Goal: Information Seeking & Learning: Learn about a topic

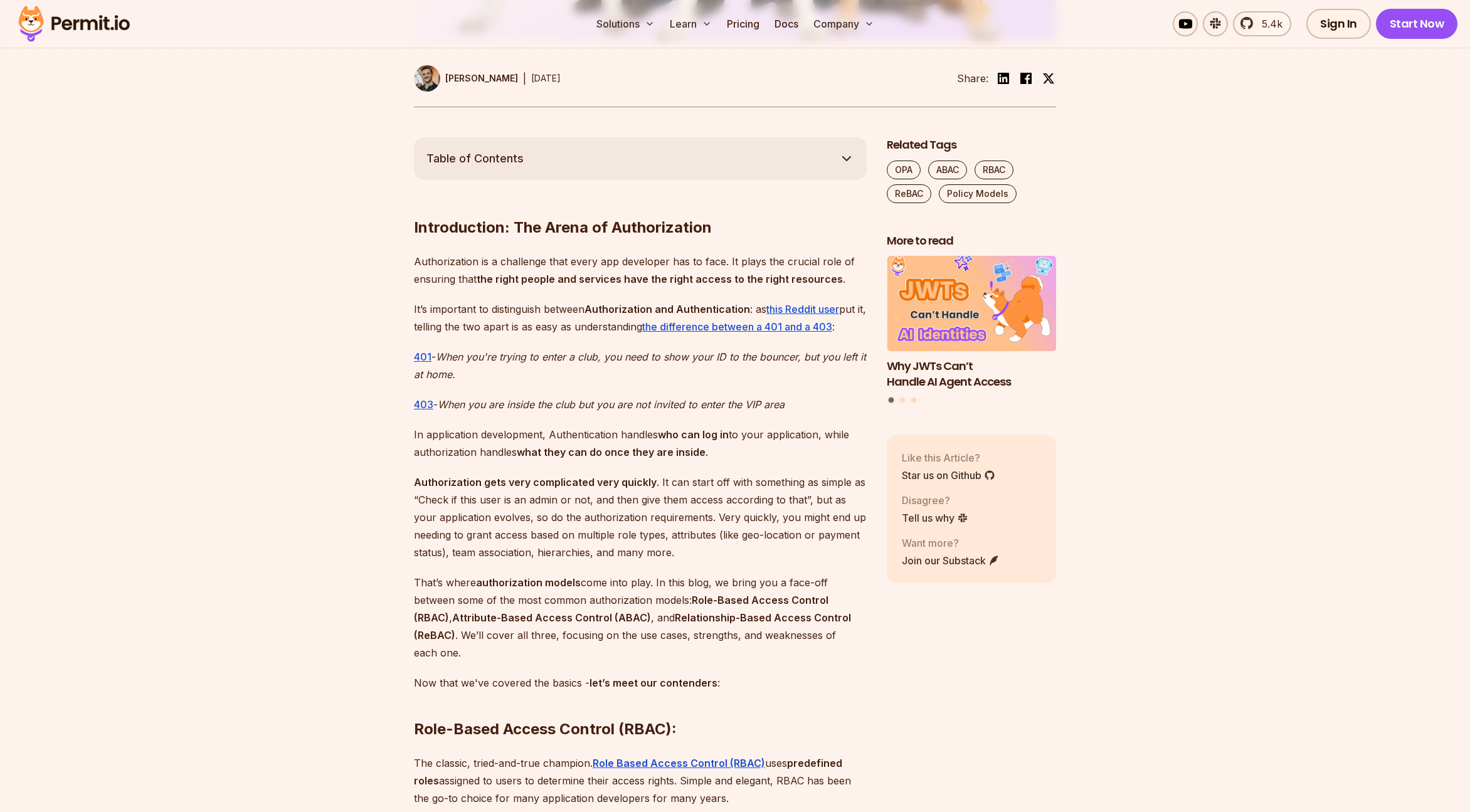
scroll to position [732, 0]
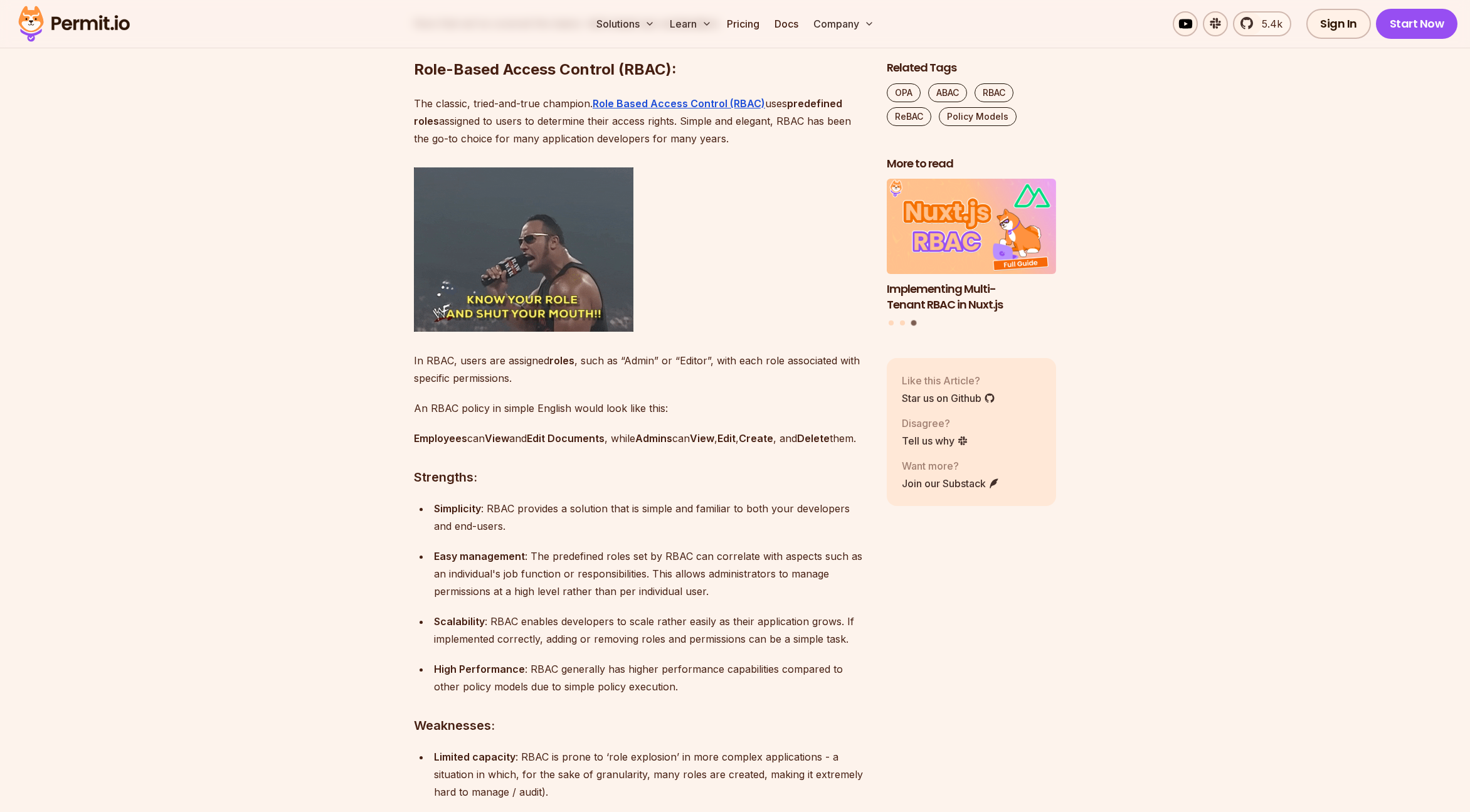
scroll to position [1264, 0]
click at [571, 589] on p "Easy management : The predefined roles set by RBAC can correlate with aspects s…" at bounding box center [650, 573] width 432 height 53
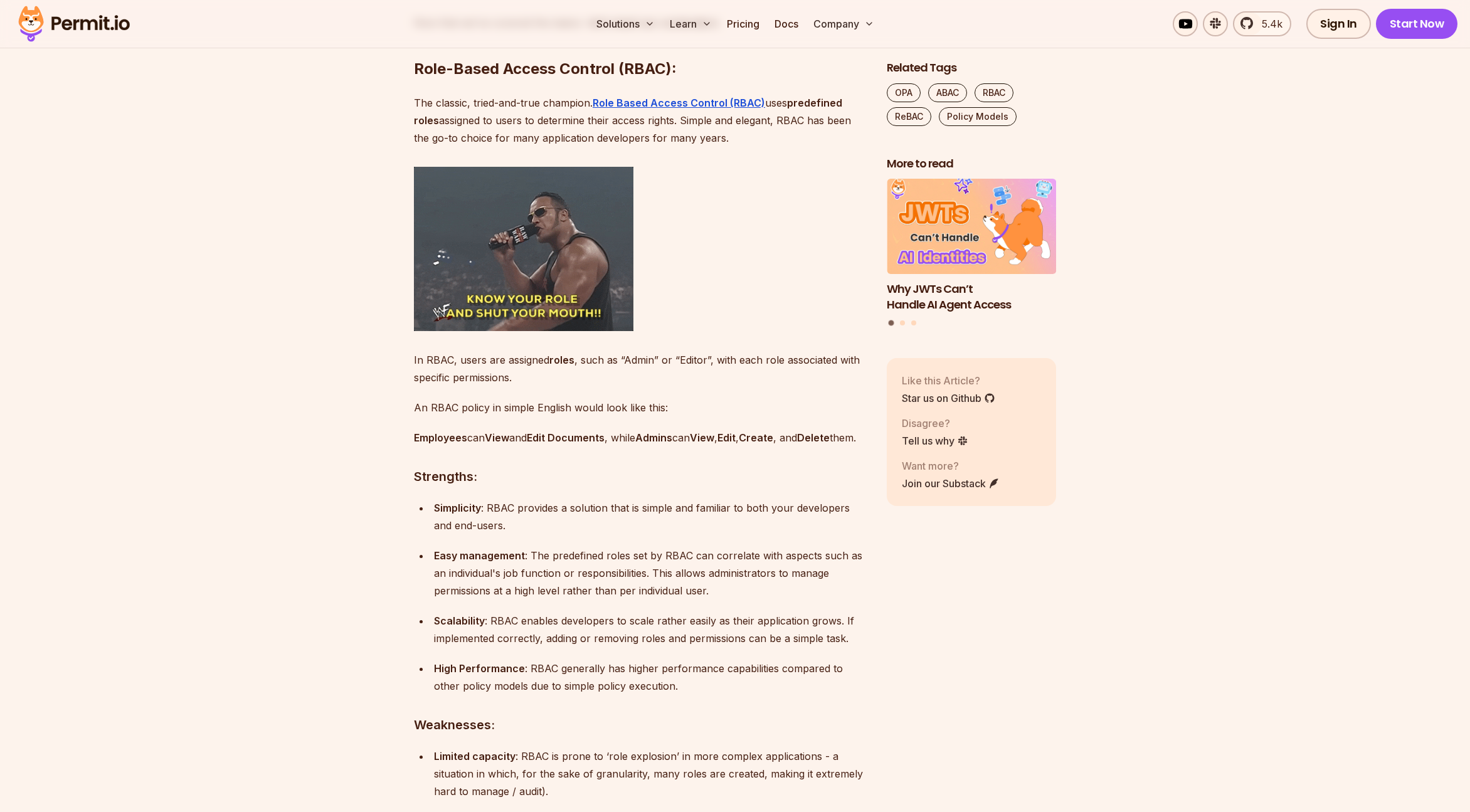
click at [535, 638] on p "Scalability : RBAC enables developers to scale rather easily as their applicati…" at bounding box center [650, 629] width 432 height 35
click at [563, 688] on p "High Performance : RBAC generally has higher performance capabilities compared …" at bounding box center [650, 677] width 432 height 35
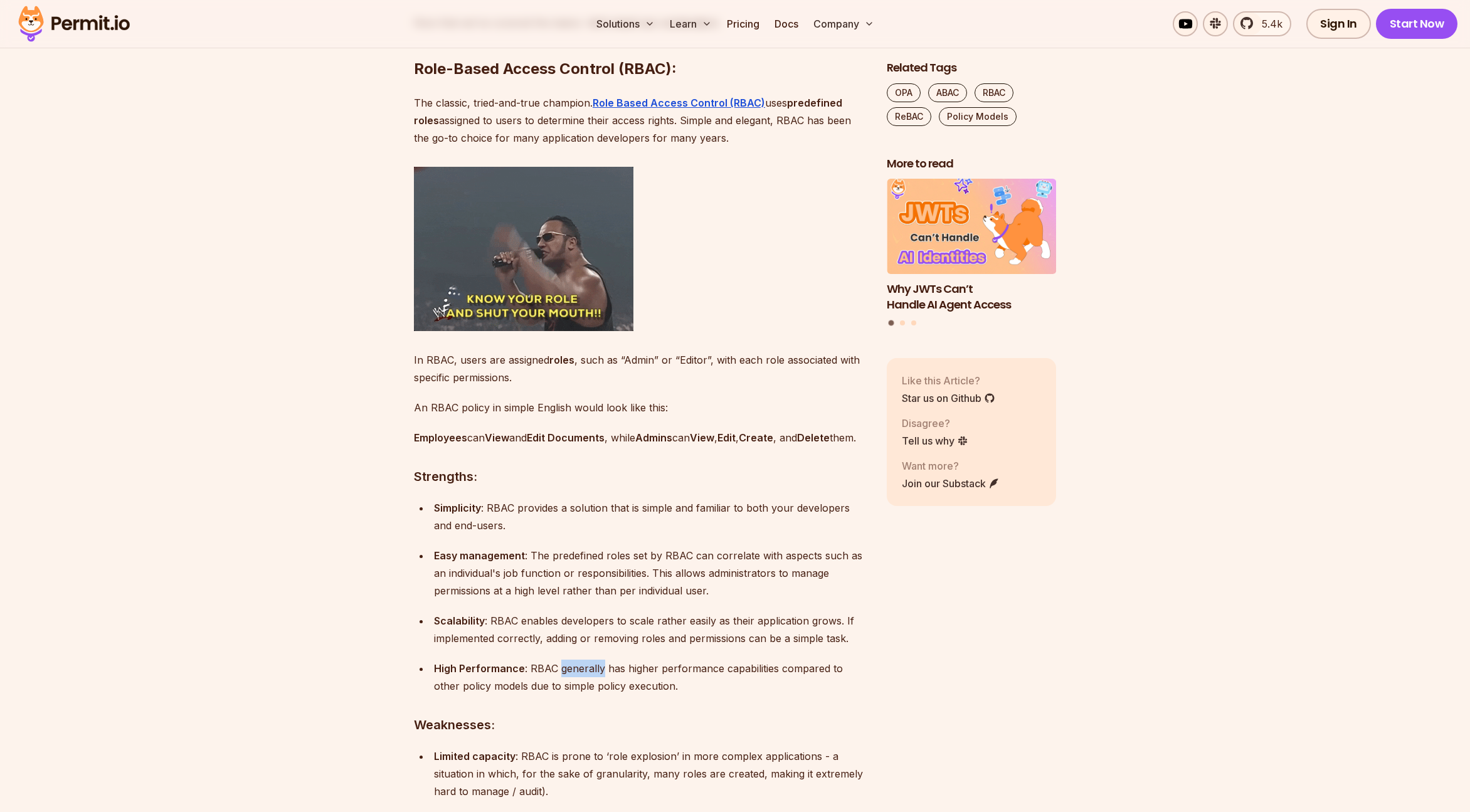
click at [563, 688] on p "High Performance : RBAC generally has higher performance capabilities compared …" at bounding box center [650, 677] width 432 height 35
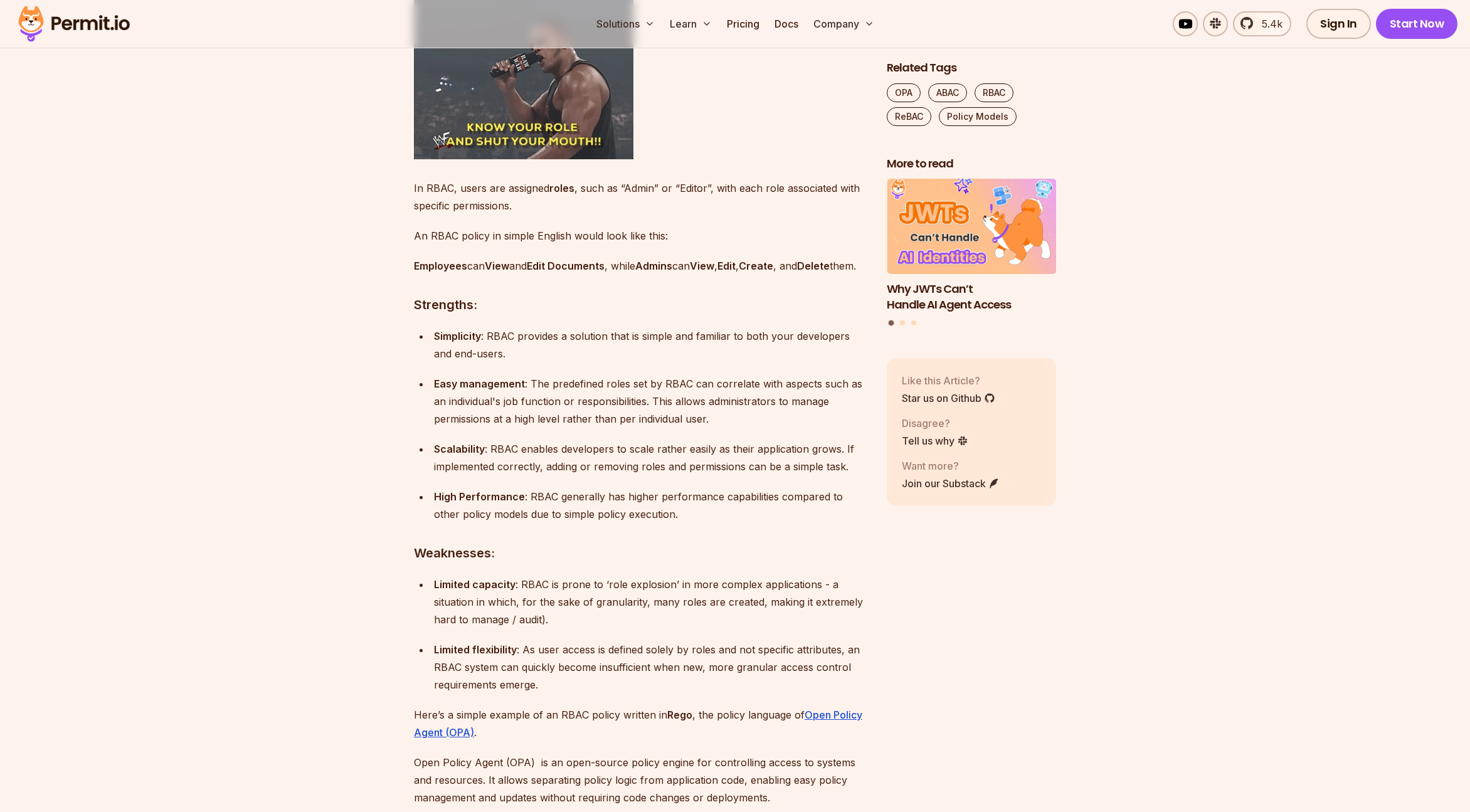
scroll to position [1445, 0]
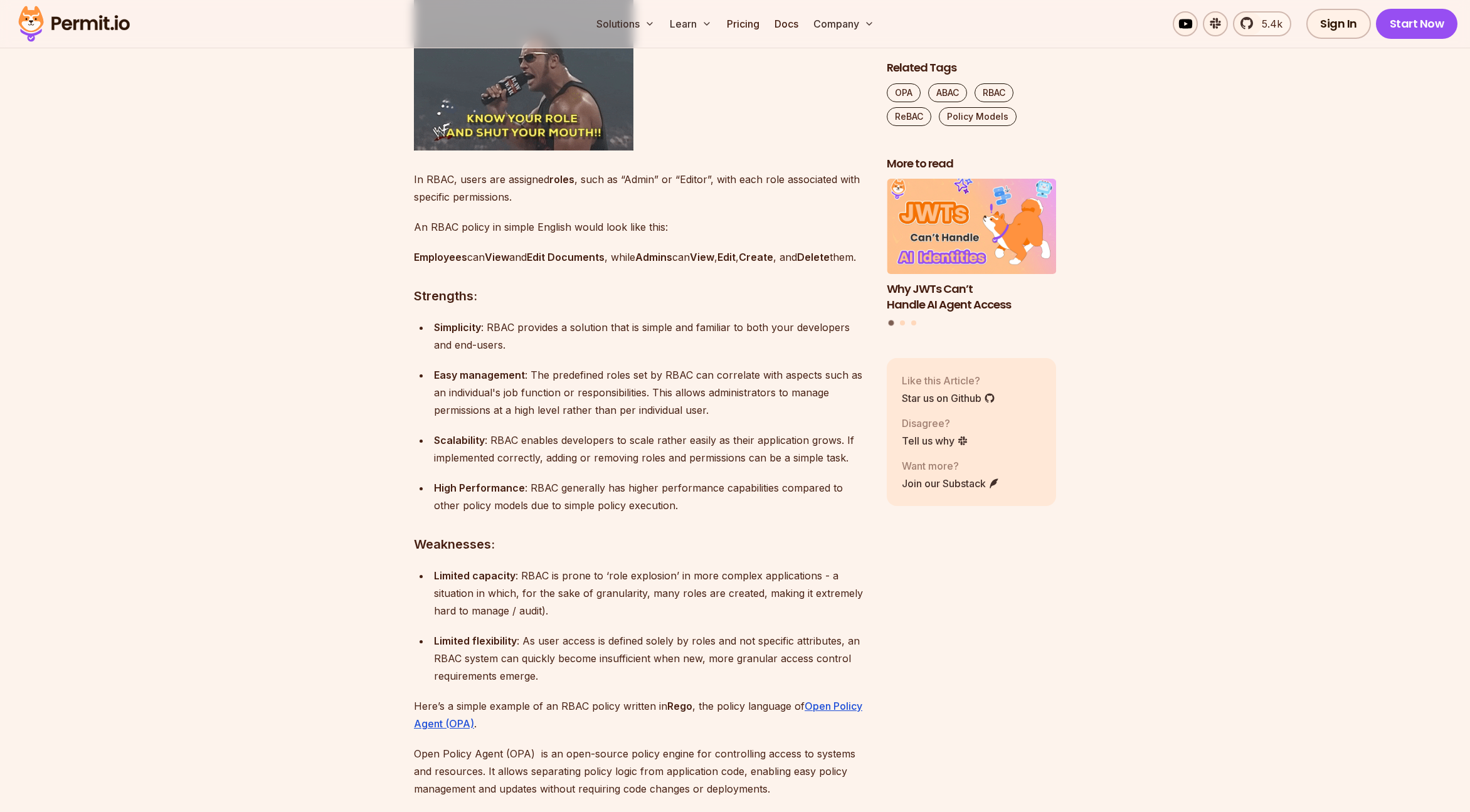
click at [563, 612] on p "Limited capacity : RBAC is prone to ‘role explosion’ in more complex applicatio…" at bounding box center [650, 593] width 432 height 53
click at [565, 672] on p "Limited flexibility : As user access is defined solely by roles and not specifi…" at bounding box center [650, 658] width 432 height 53
click at [565, 671] on p "Limited flexibility : As user access is defined solely by roles and not specifi…" at bounding box center [650, 658] width 432 height 53
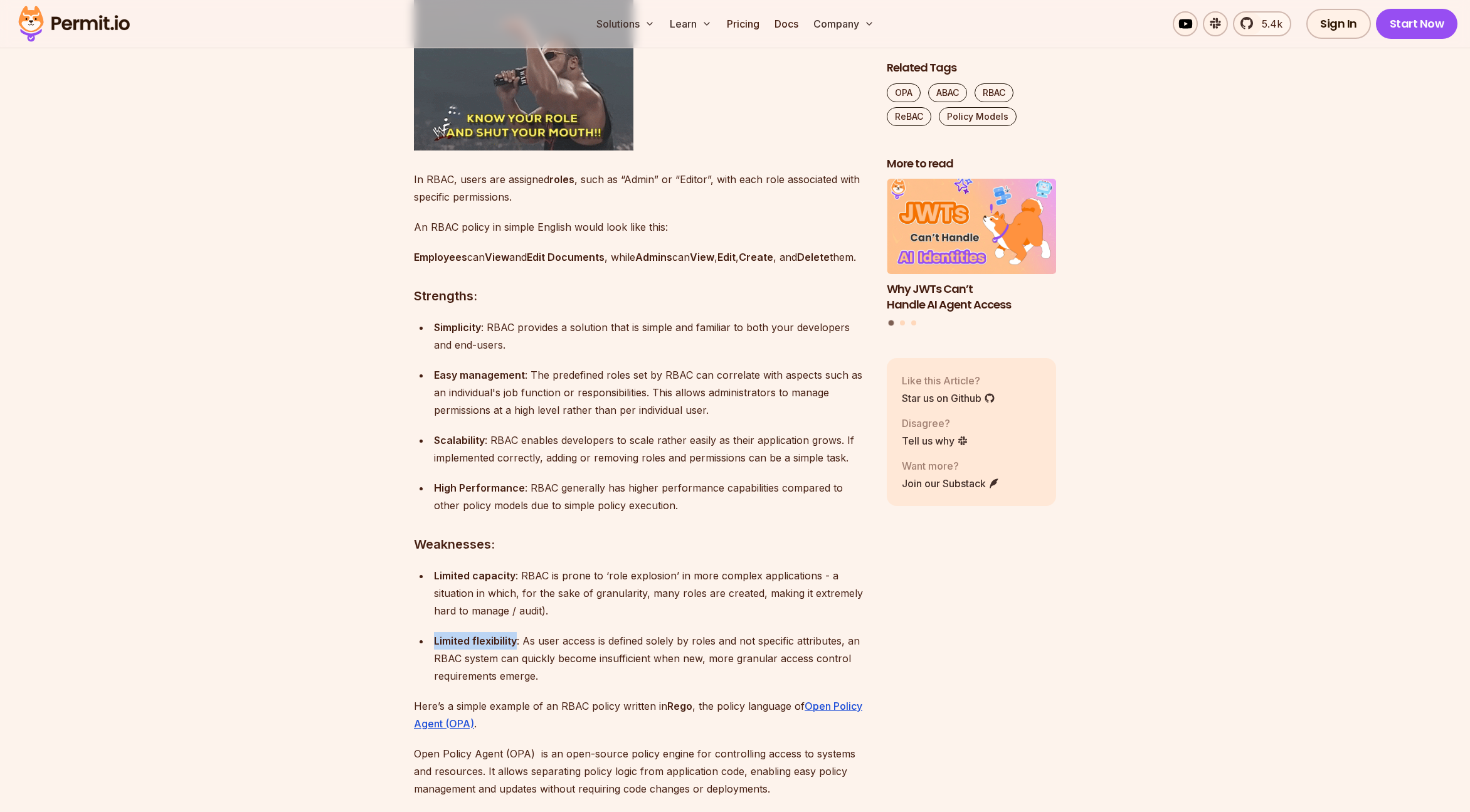
click at [565, 671] on p "Limited flexibility : As user access is defined solely by roles and not specifi…" at bounding box center [650, 658] width 432 height 53
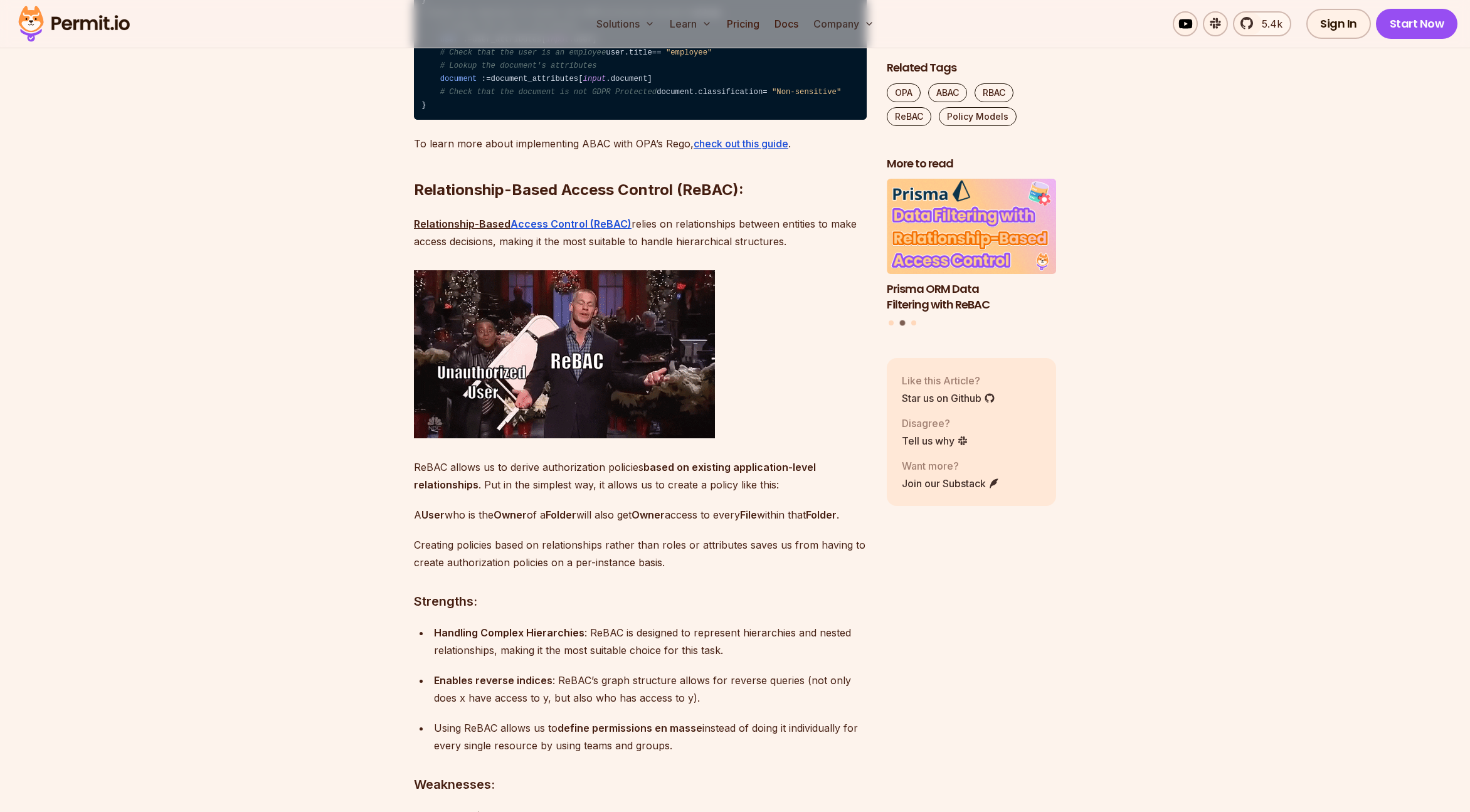
scroll to position [4343, 0]
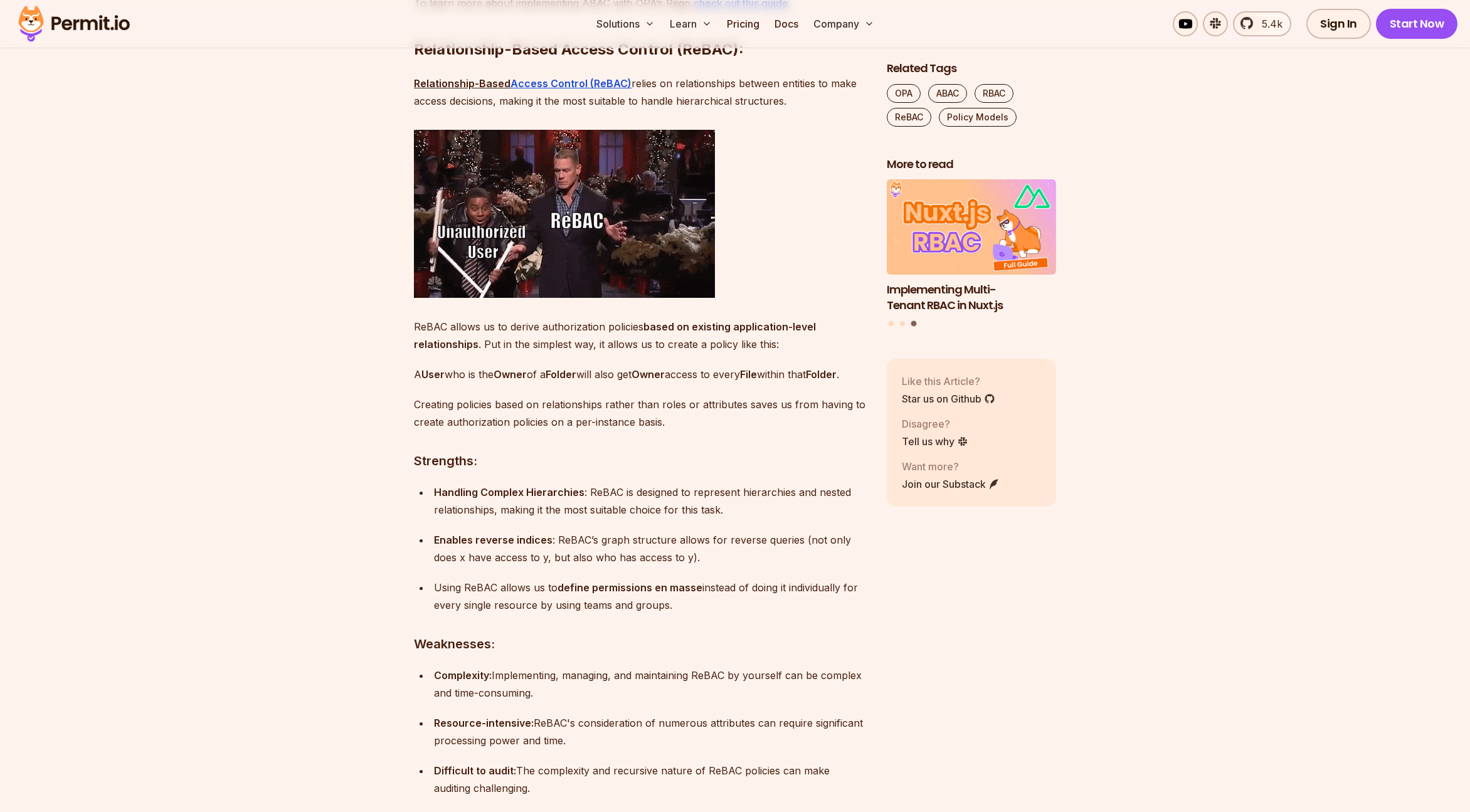
scroll to position [4363, 0]
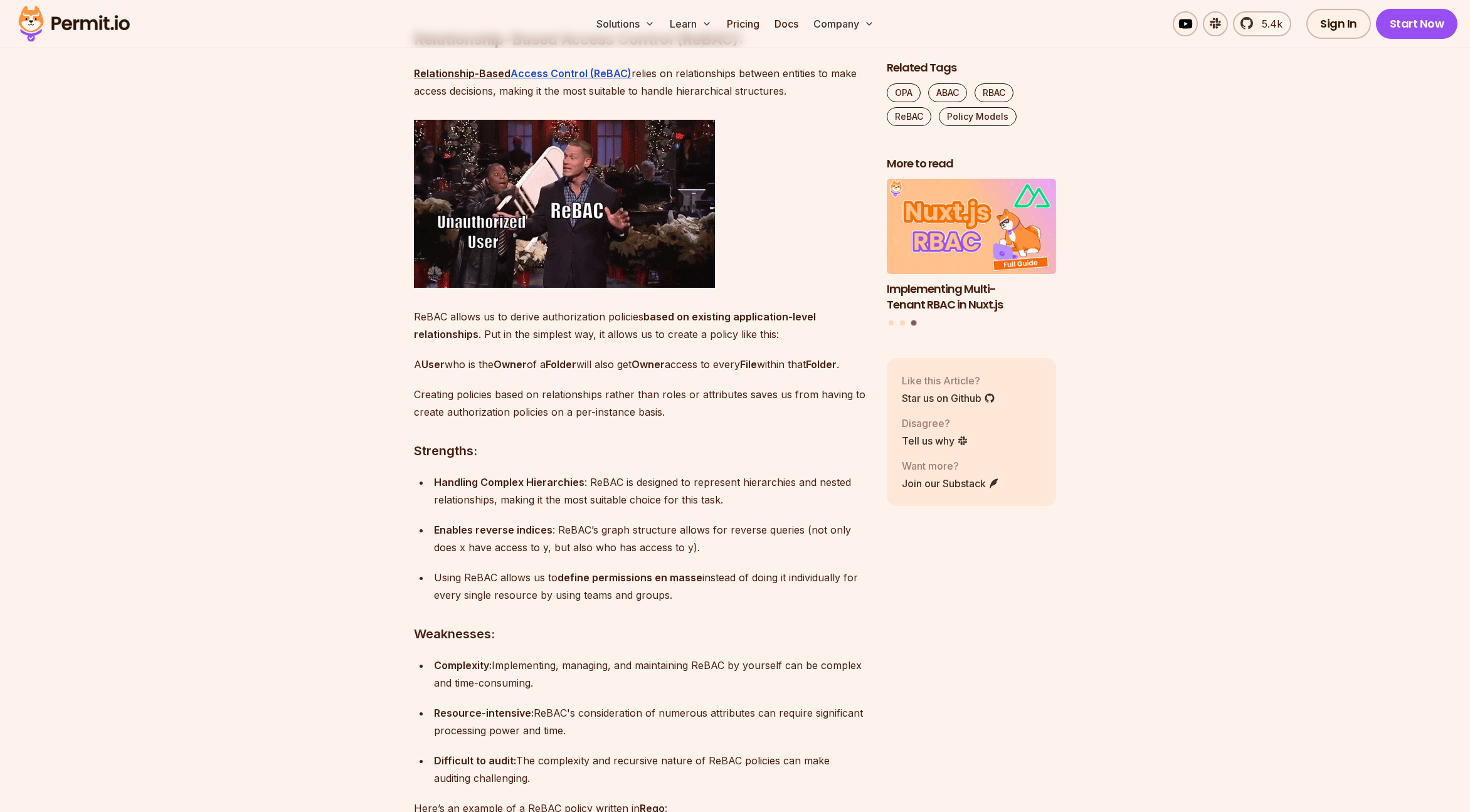
click at [703, 99] on p "Relationship-Based Access Control (ReBAC) relies on relationships between entit…" at bounding box center [640, 82] width 453 height 35
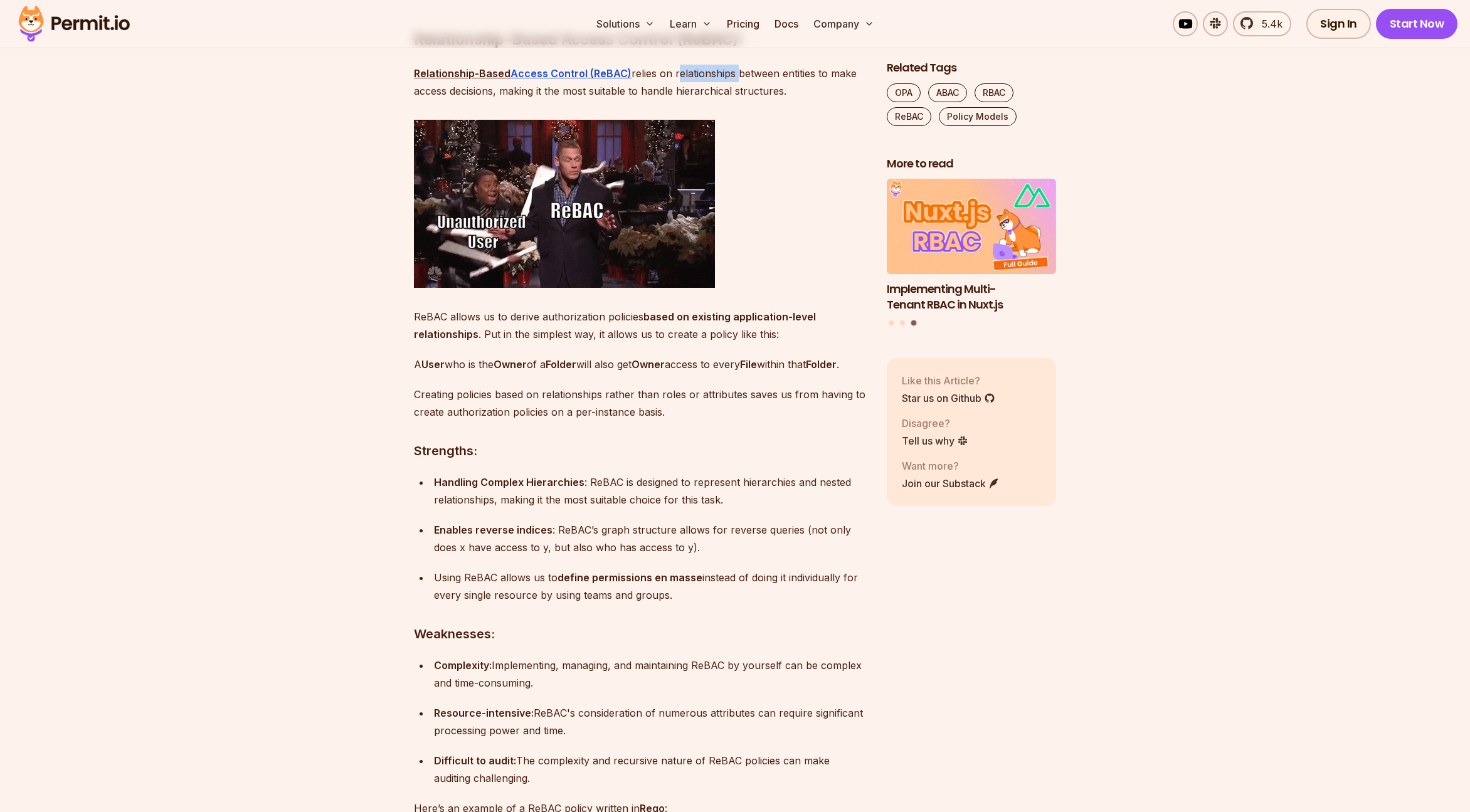
click at [703, 99] on p "Relationship-Based Access Control (ReBAC) relies on relationships between entit…" at bounding box center [640, 82] width 453 height 35
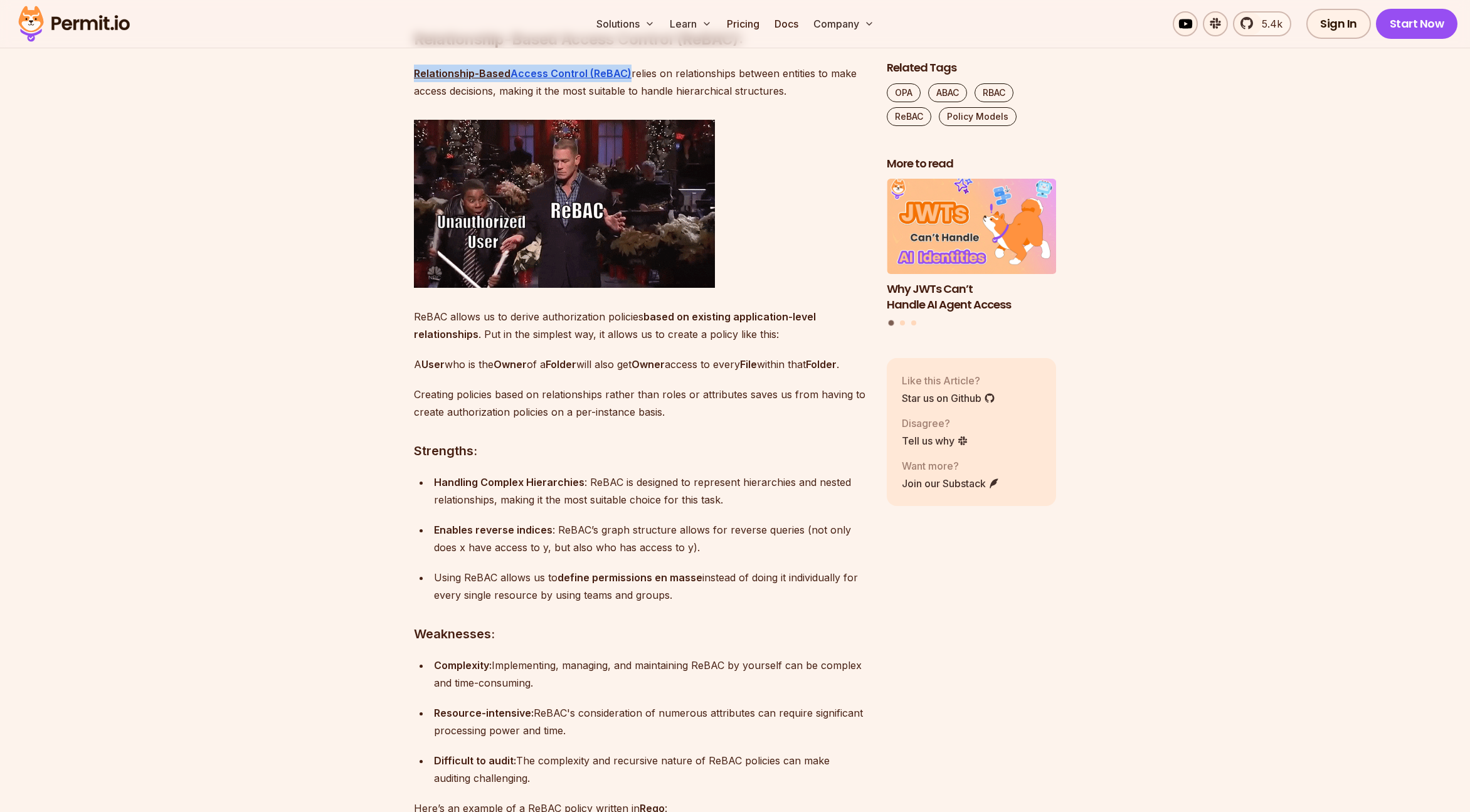
click at [703, 99] on p "Relationship-Based Access Control (ReBAC) relies on relationships between entit…" at bounding box center [640, 82] width 453 height 35
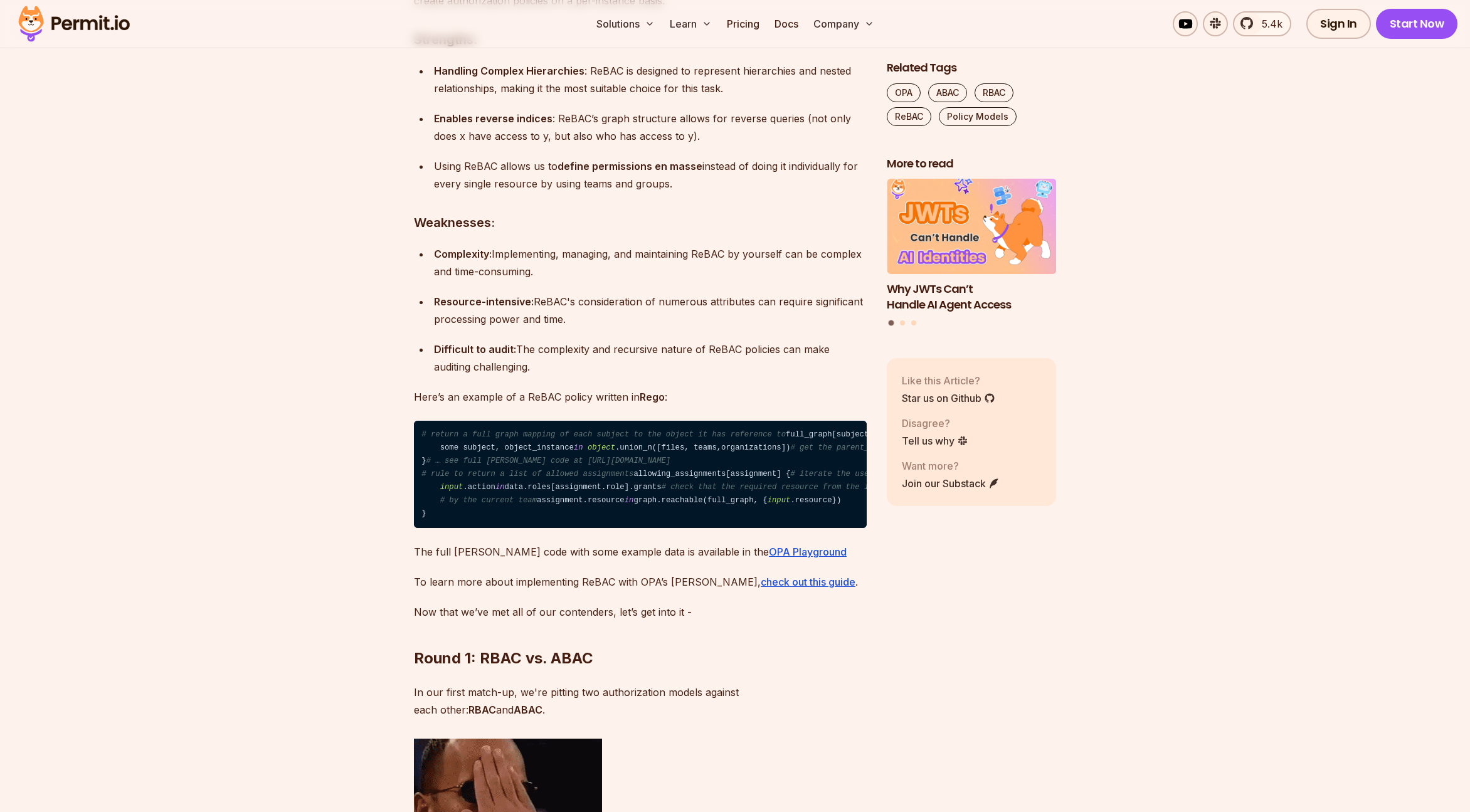
scroll to position [4976, 0]
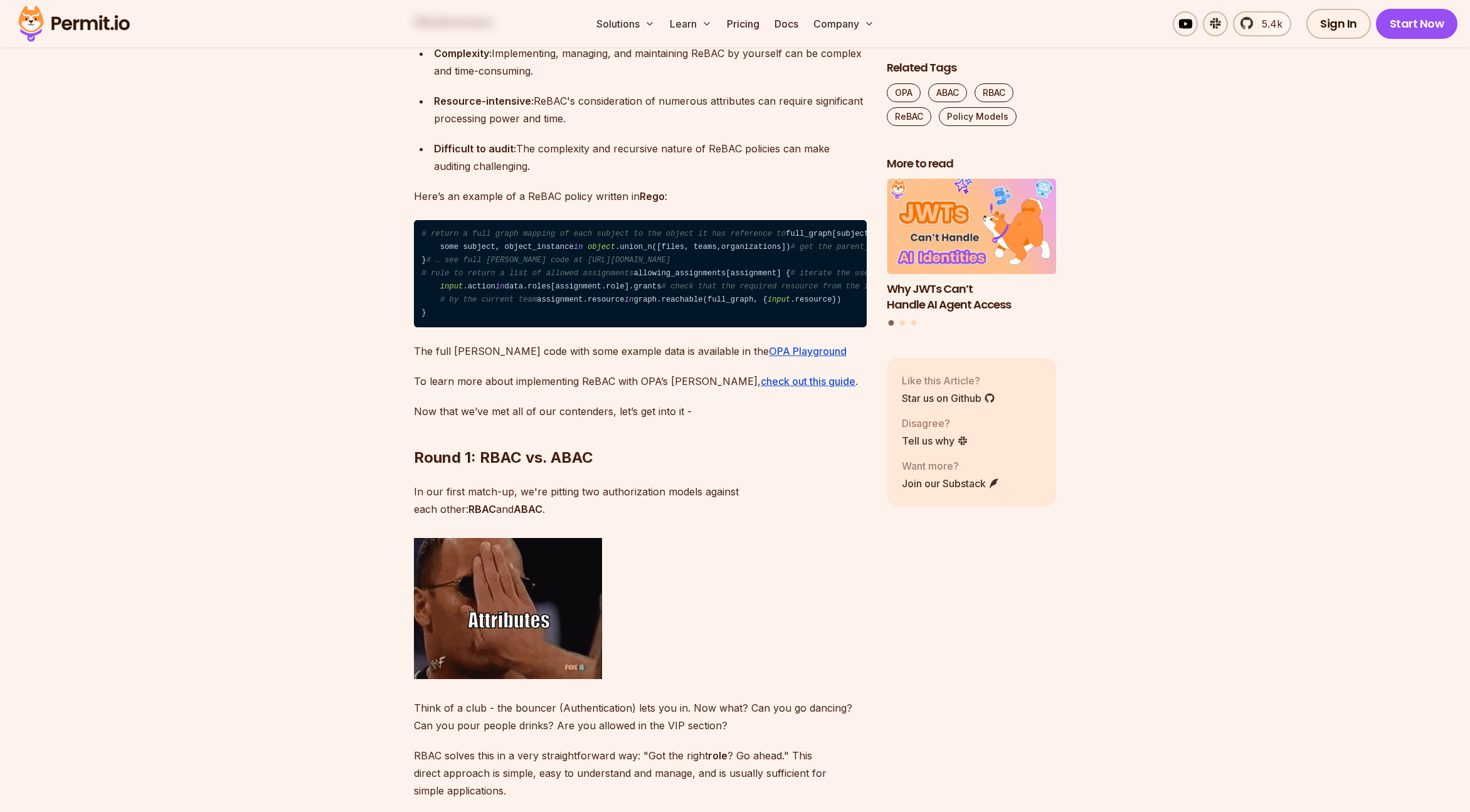
click at [227, 498] on section "Table of Contents Introduction: The Arena of Authorization Authorization is a c…" at bounding box center [735, 352] width 1470 height 9173
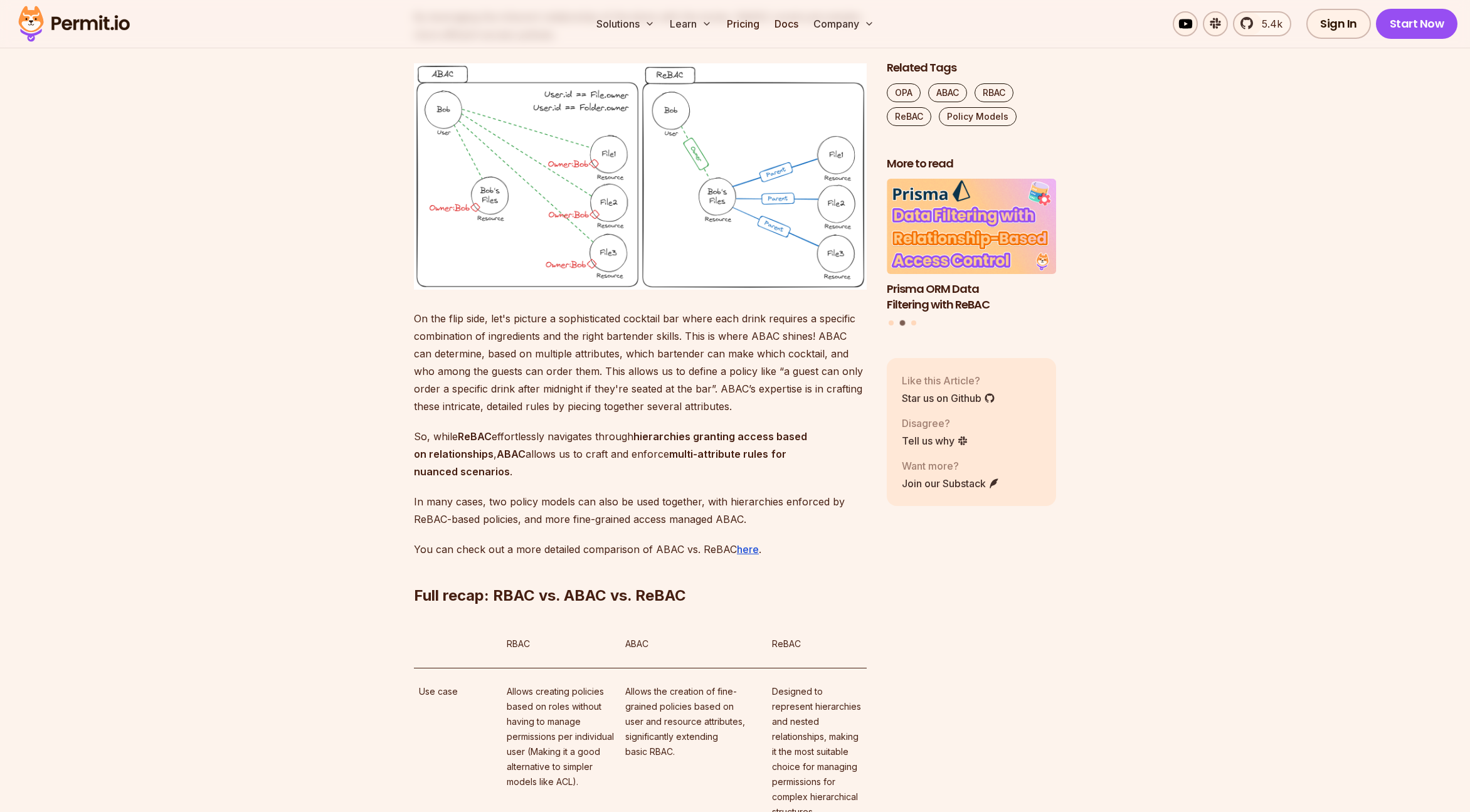
scroll to position [7002, 0]
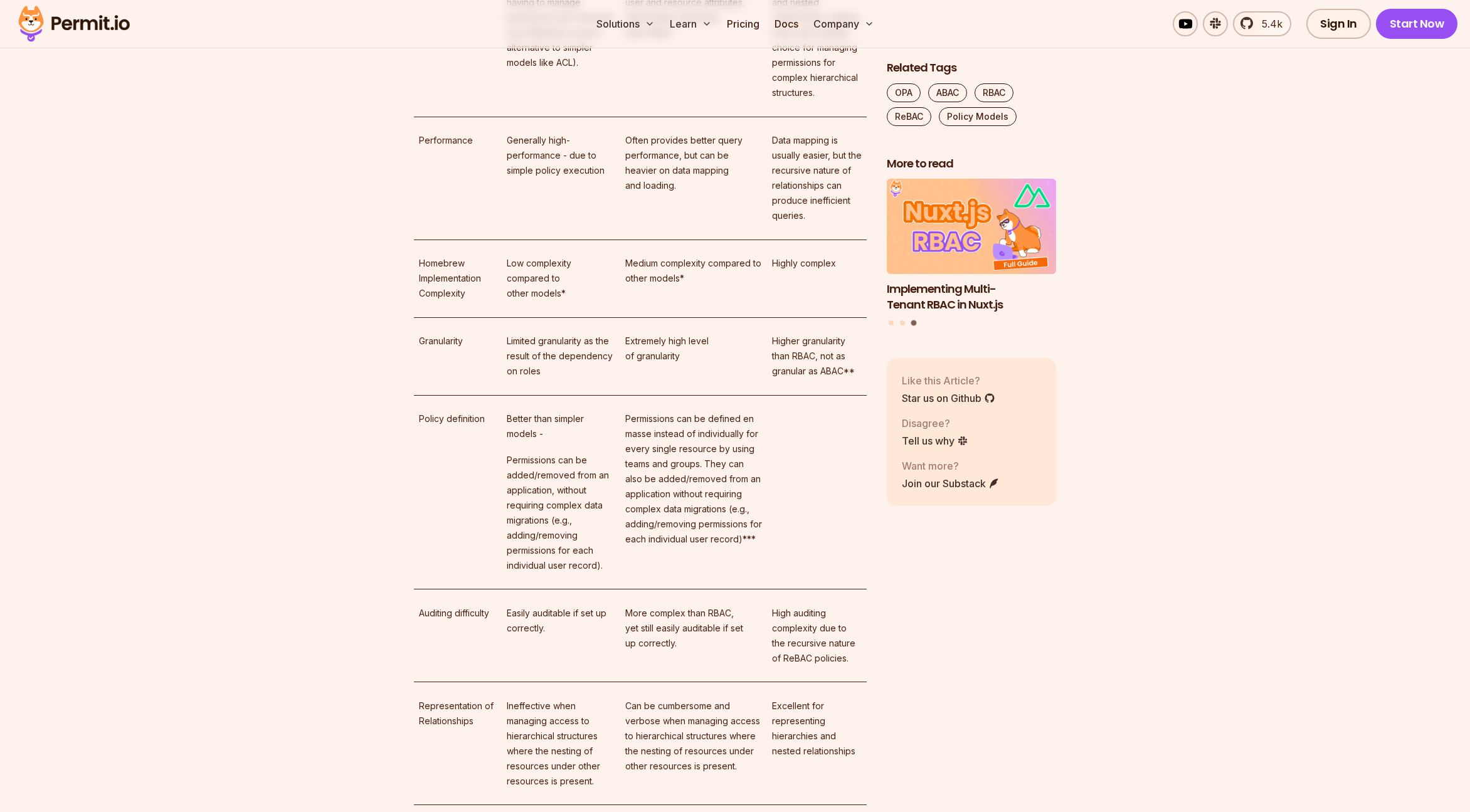
scroll to position [7714, 0]
click at [548, 69] on p "Allows creating policies based on roles without having to manage permissions pe…" at bounding box center [561, 17] width 108 height 105
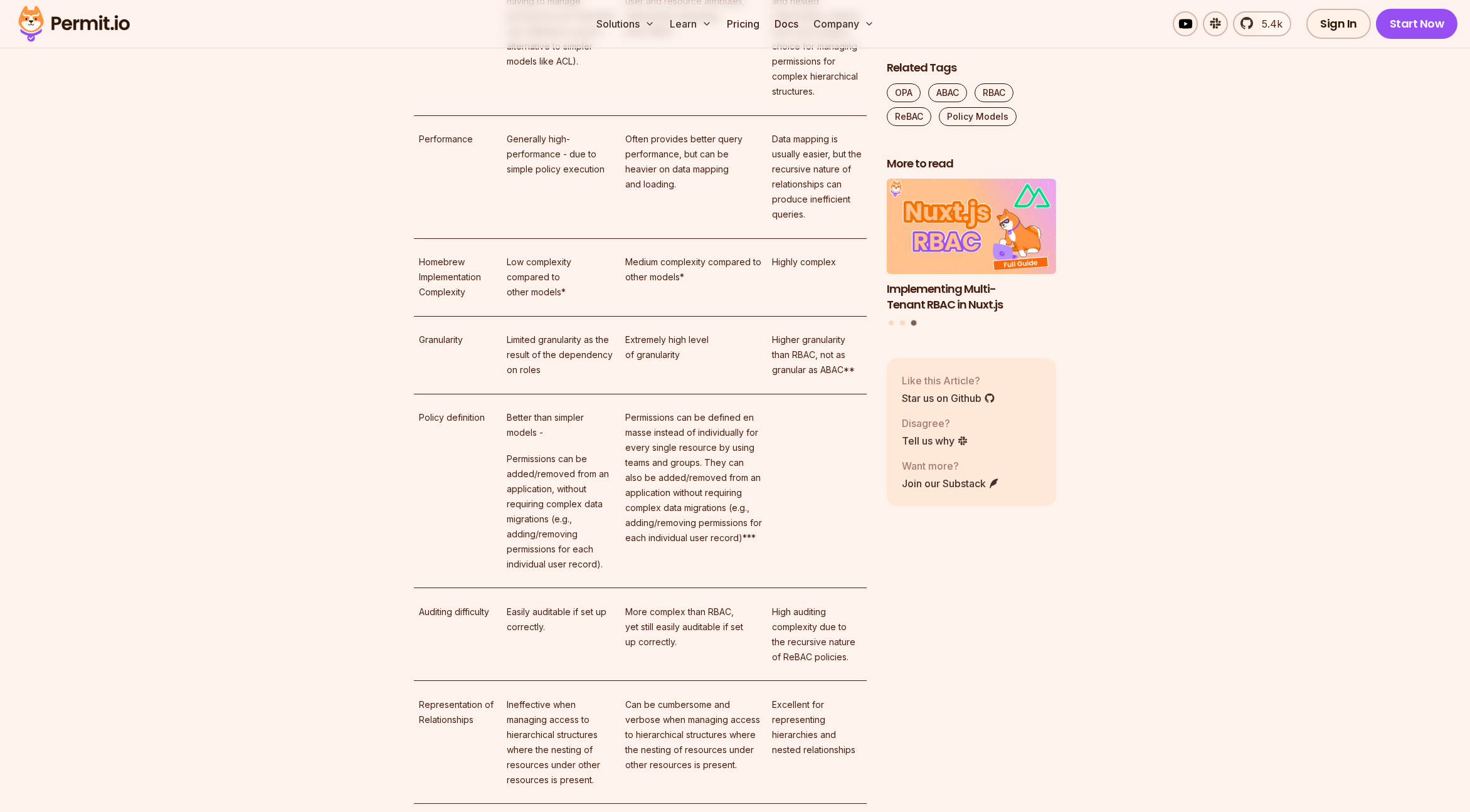
click at [540, 69] on p "Allows creating policies based on roles without having to manage permissions pe…" at bounding box center [561, 17] width 108 height 105
click at [511, 177] on p "Generally high-performance - due to simple policy execution" at bounding box center [561, 154] width 108 height 45
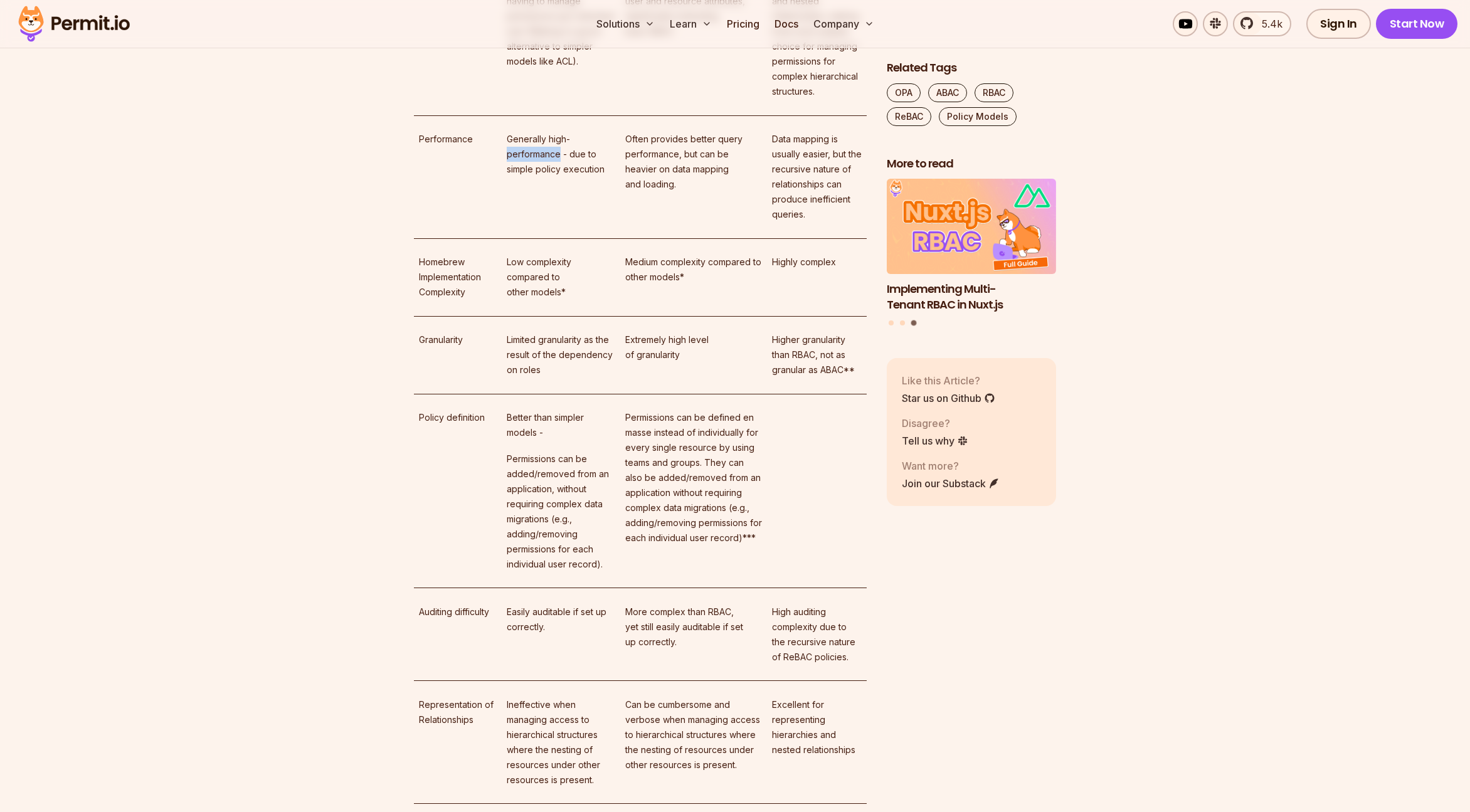
click at [511, 177] on p "Generally high-performance - due to simple policy execution" at bounding box center [561, 154] width 108 height 45
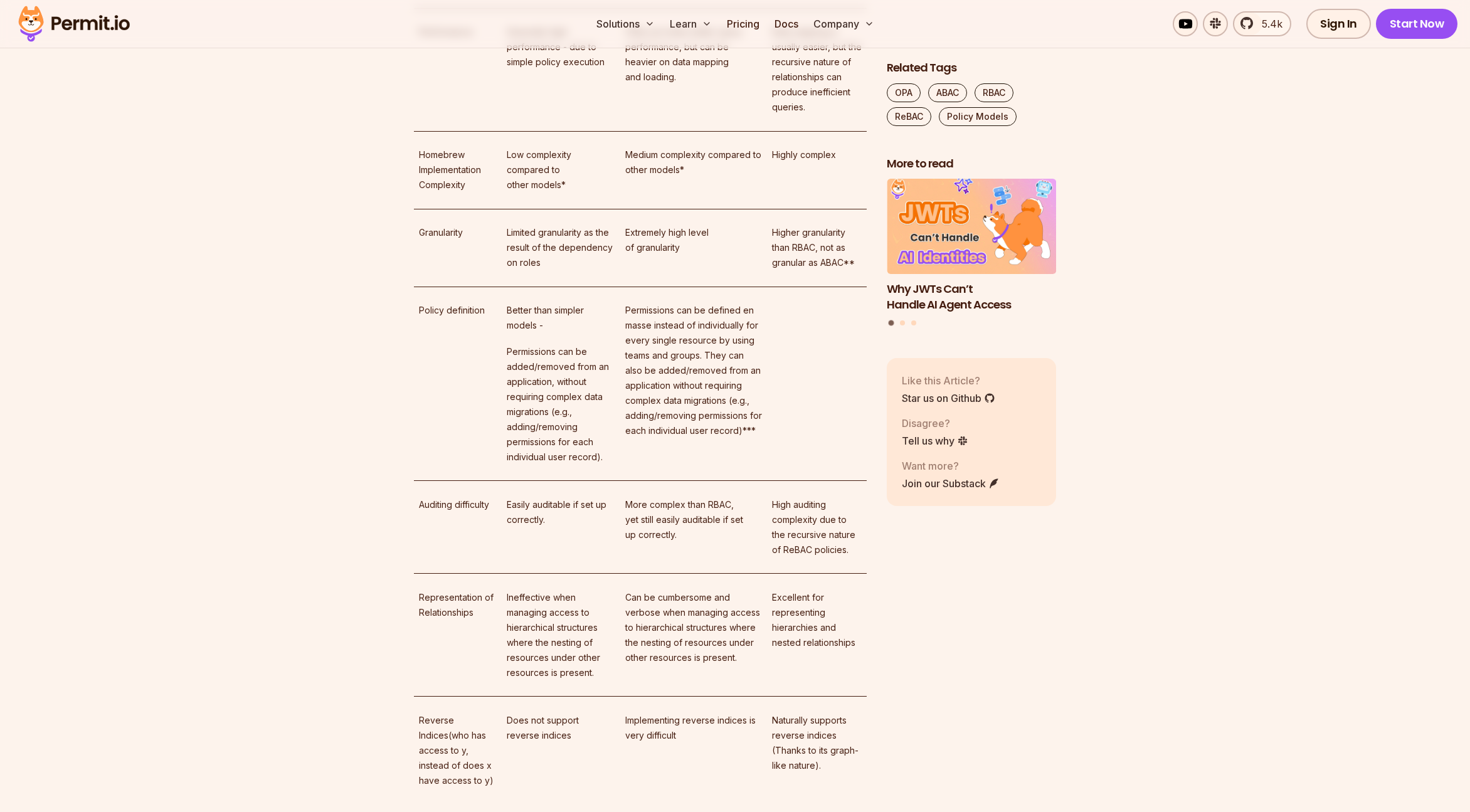
scroll to position [7825, 0]
click at [530, 267] on p "Limited granularity as the result of the dependency on roles" at bounding box center [561, 244] width 108 height 45
click at [531, 330] on p "Better than simpler models -" at bounding box center [561, 315] width 108 height 30
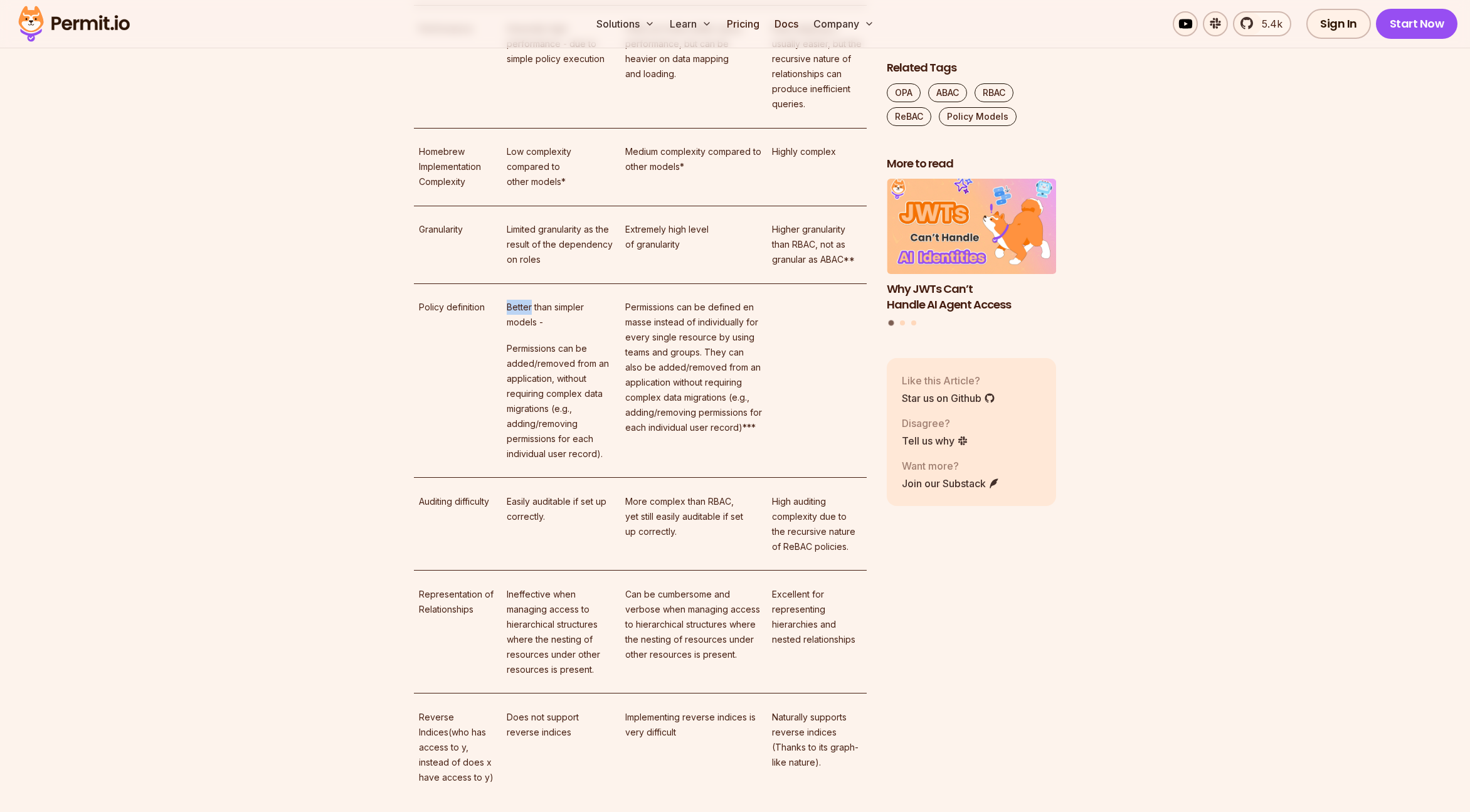
click at [531, 330] on p "Better than simpler models -" at bounding box center [561, 315] width 108 height 30
